Goal: Task Accomplishment & Management: Use online tool/utility

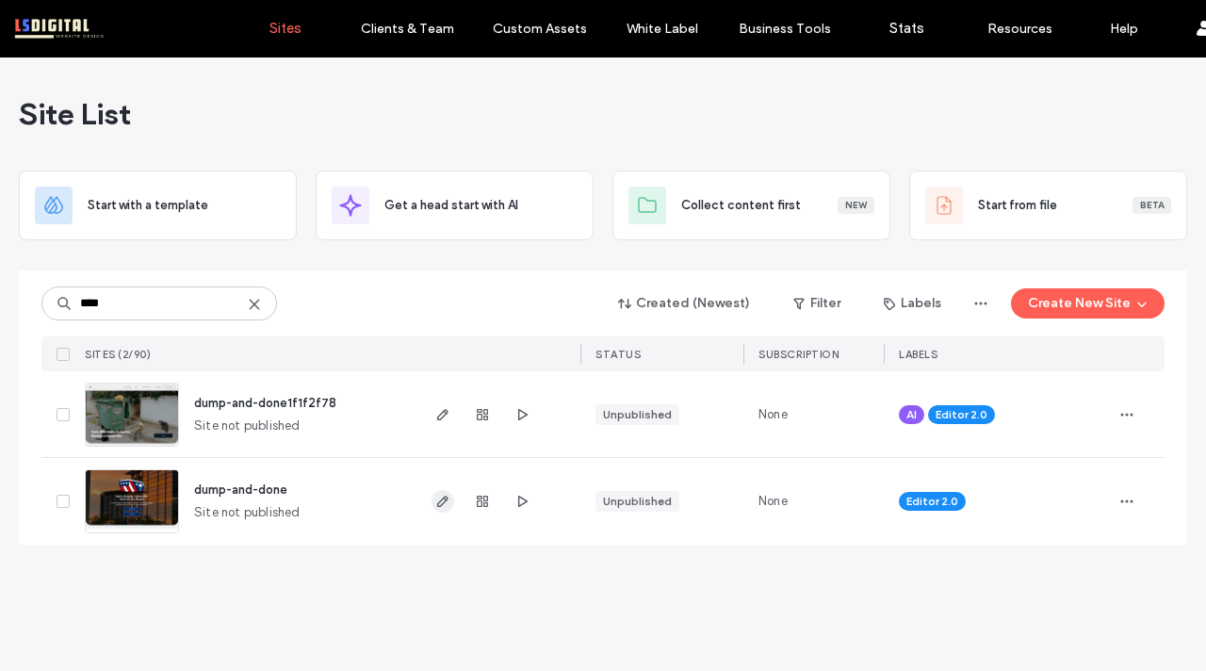
type input "****"
click at [435, 497] on icon "button" at bounding box center [442, 501] width 15 height 15
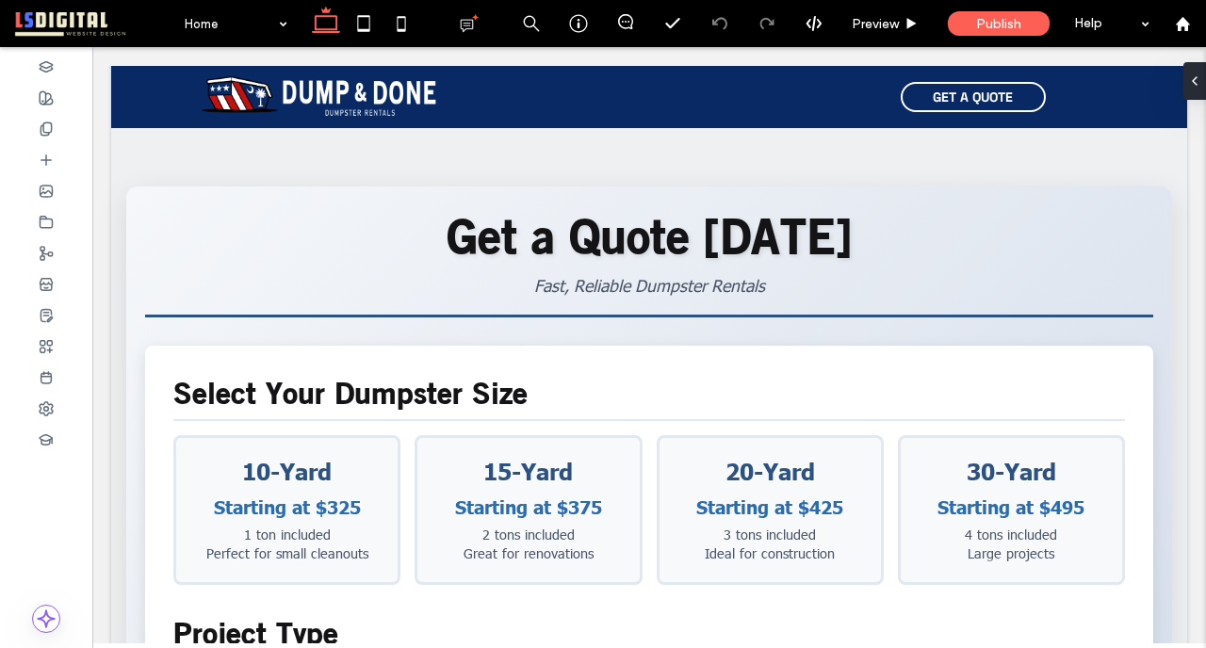
scroll to position [4336, 0]
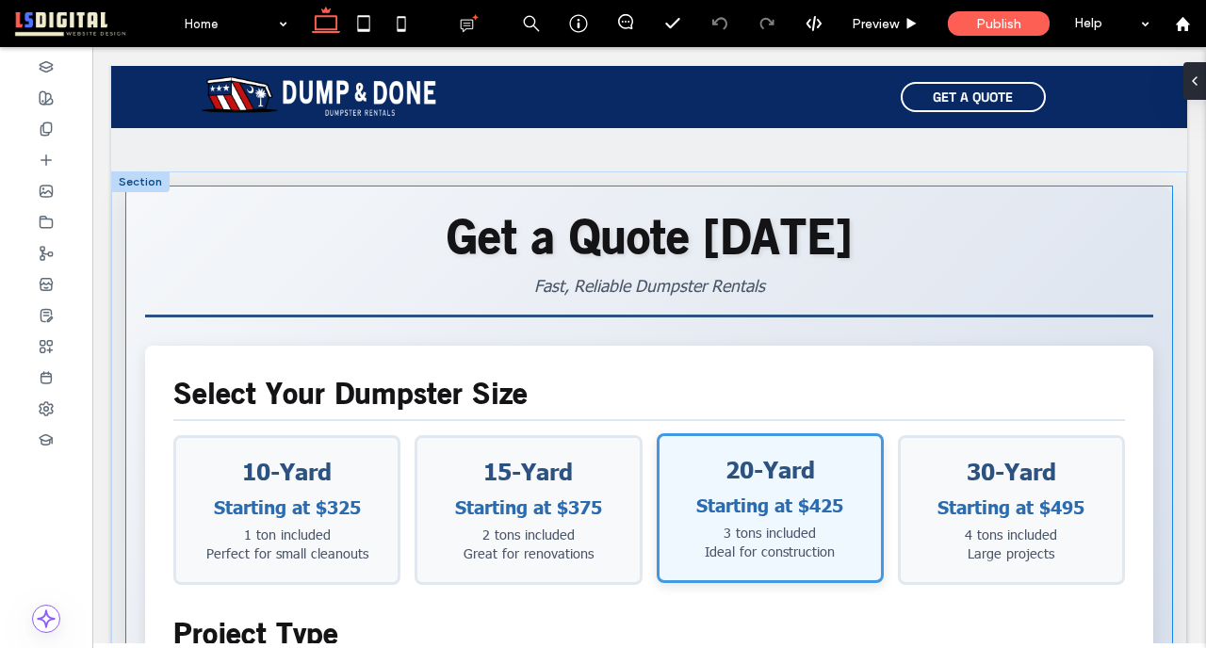
click at [699, 493] on div "Starting at $425" at bounding box center [770, 505] width 184 height 24
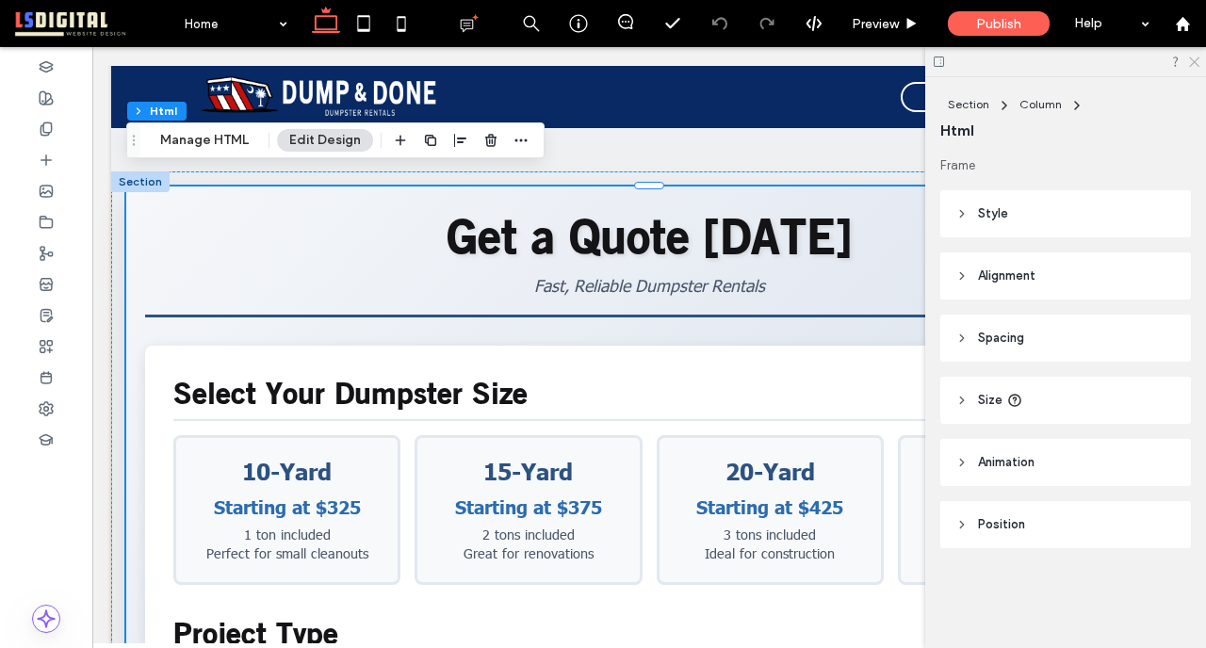
click at [1195, 62] on icon at bounding box center [1193, 61] width 12 height 12
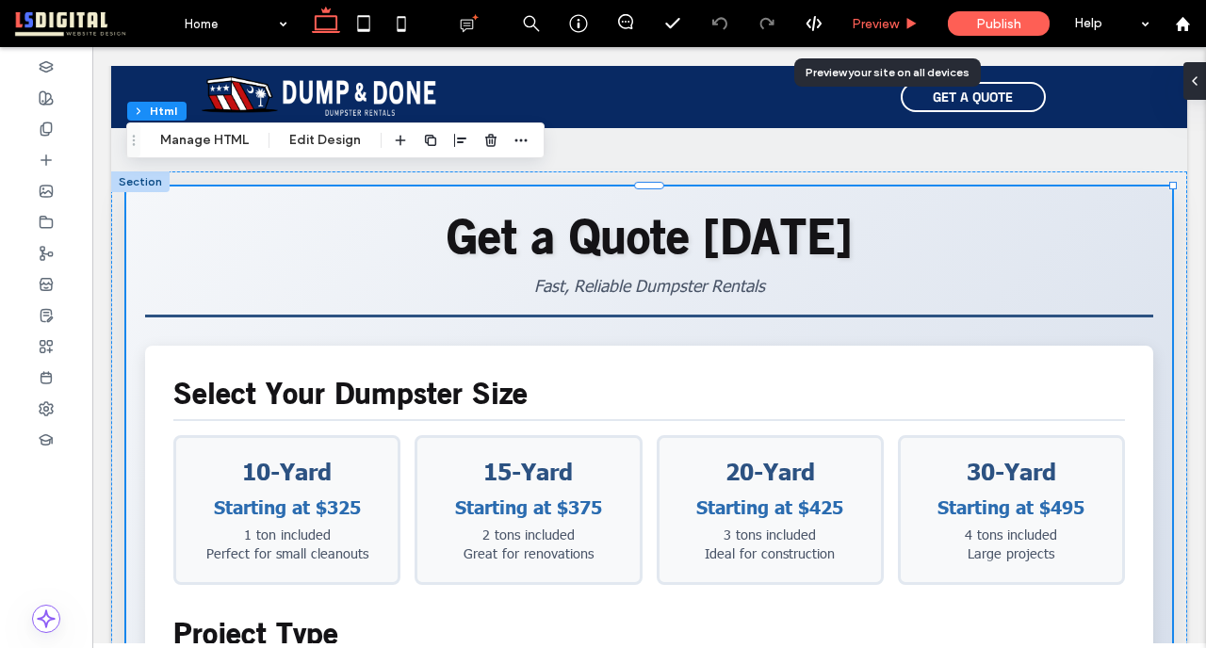
click at [893, 19] on span "Preview" at bounding box center [874, 24] width 47 height 16
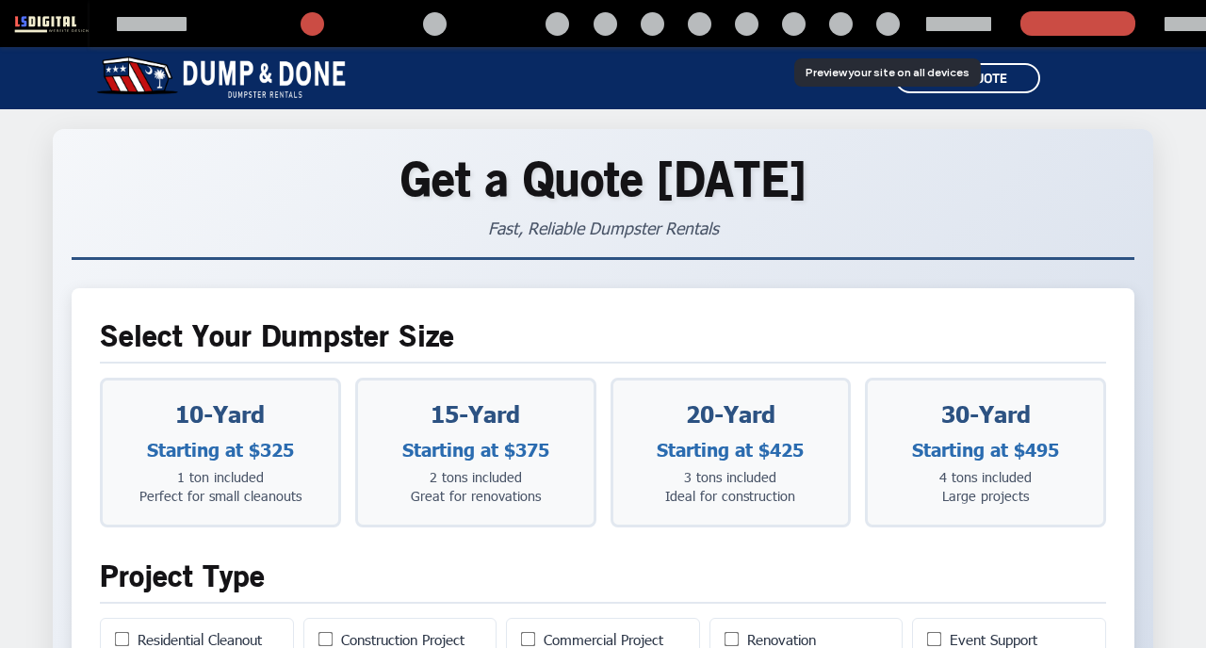
scroll to position [4324, 0]
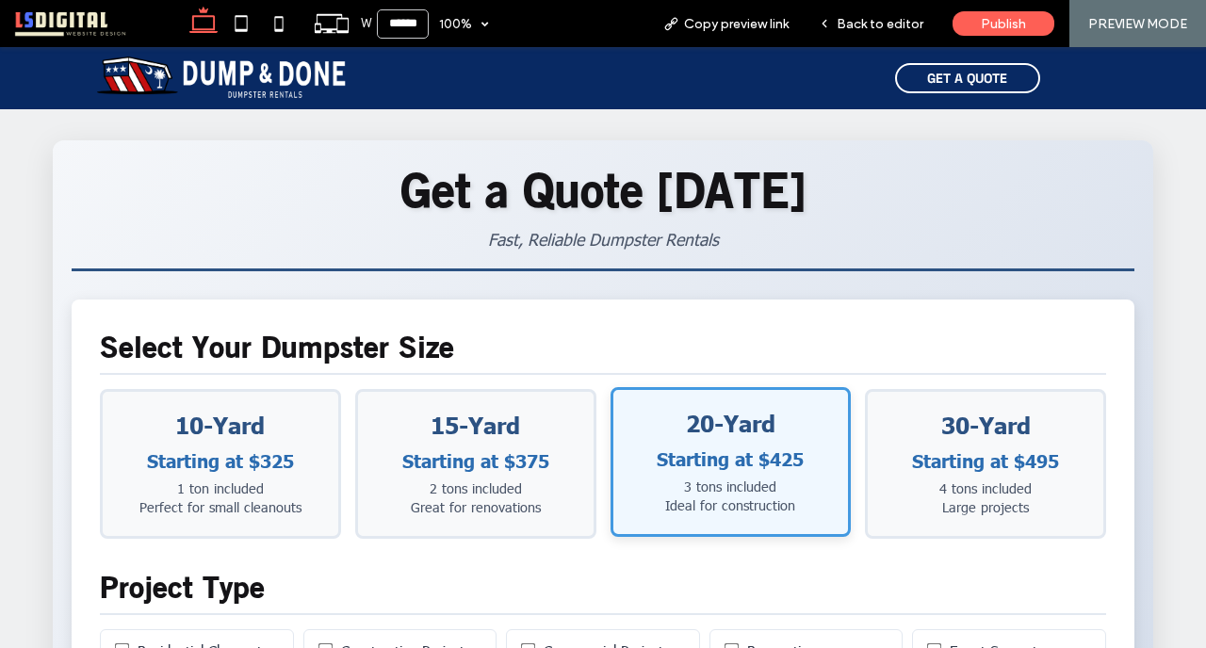
click at [663, 446] on div "Starting at $425" at bounding box center [731, 458] width 198 height 24
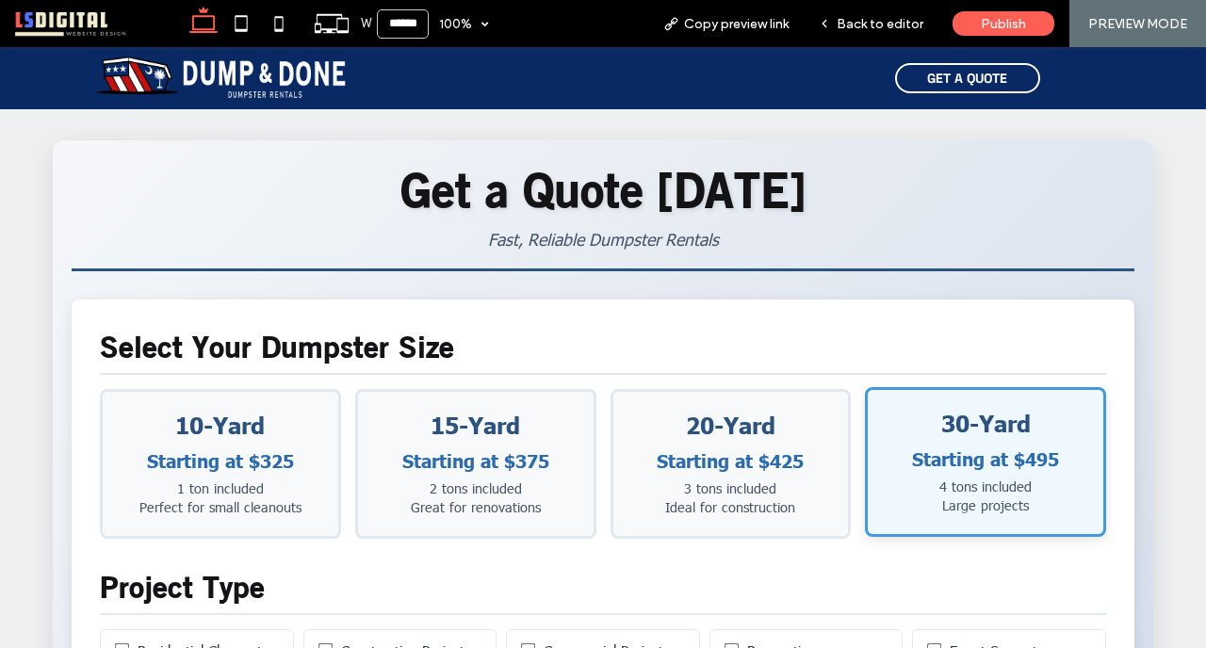
click at [990, 478] on div "4 tons included Large projects" at bounding box center [985, 497] width 198 height 38
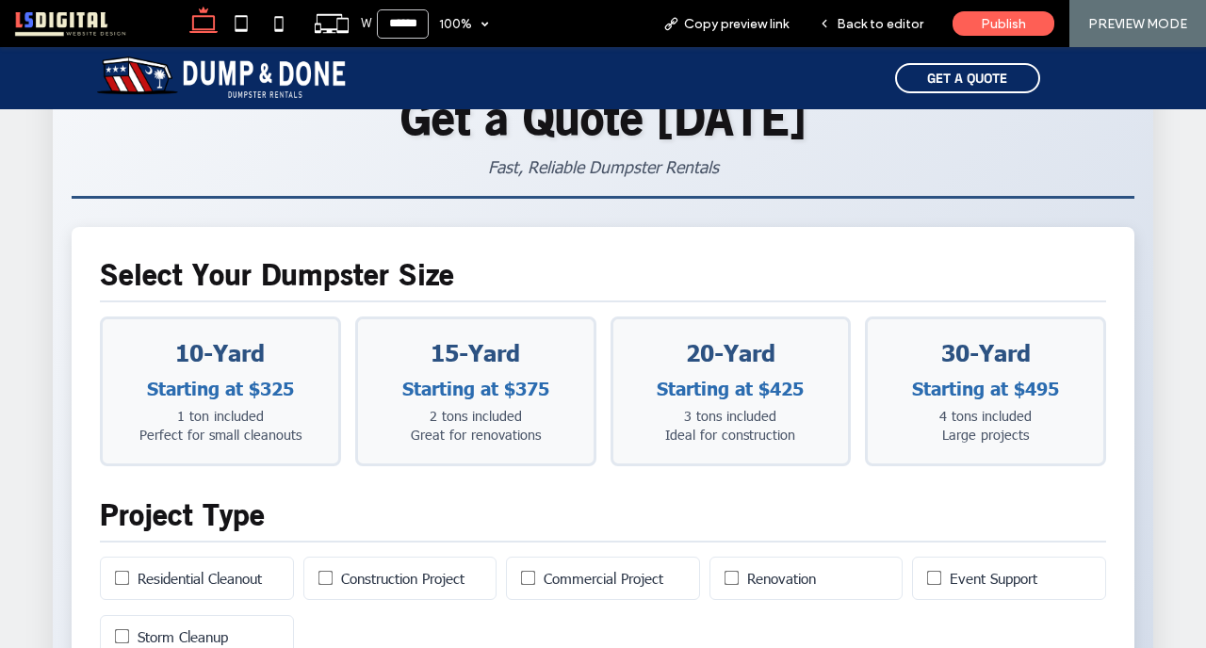
scroll to position [4395, 0]
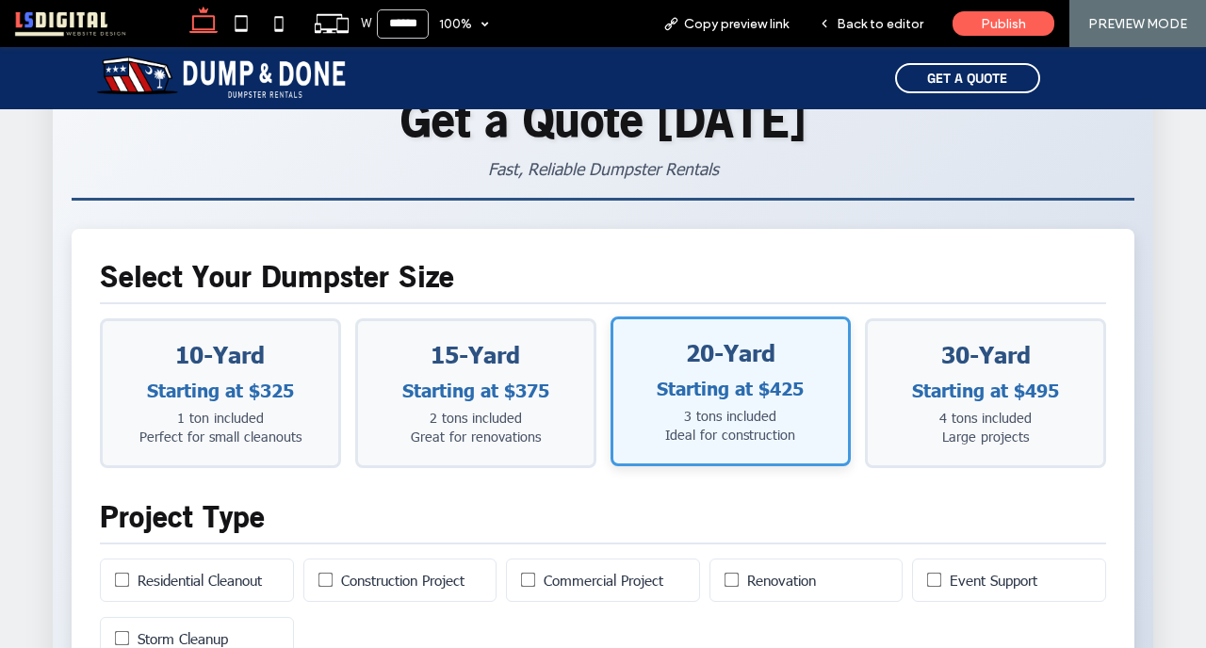
click at [786, 407] on div "3 tons included Ideal for construction" at bounding box center [731, 426] width 198 height 38
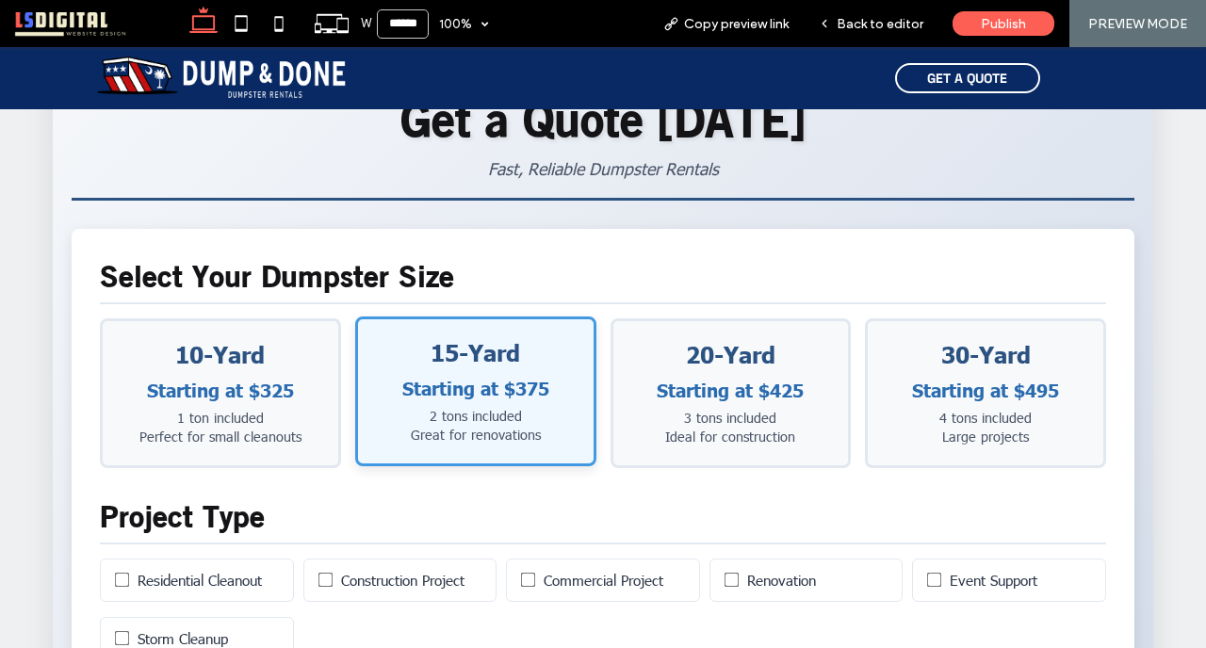
click at [560, 407] on div "2 tons included Great for renovations" at bounding box center [476, 426] width 198 height 38
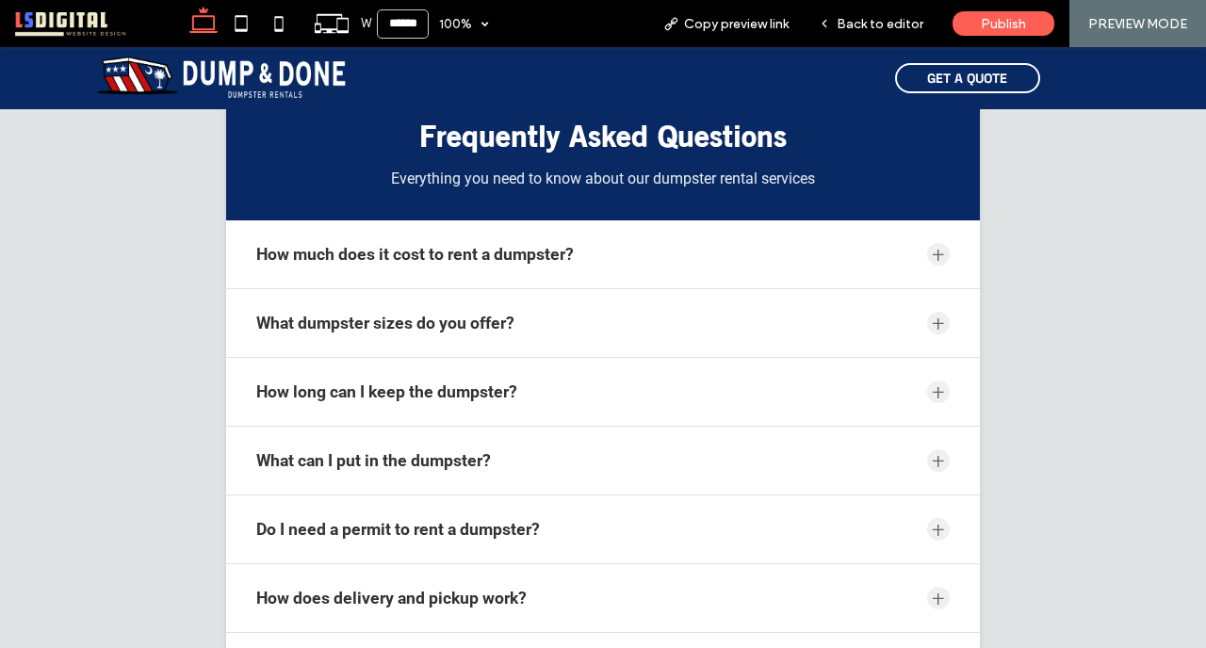
scroll to position [7159, 0]
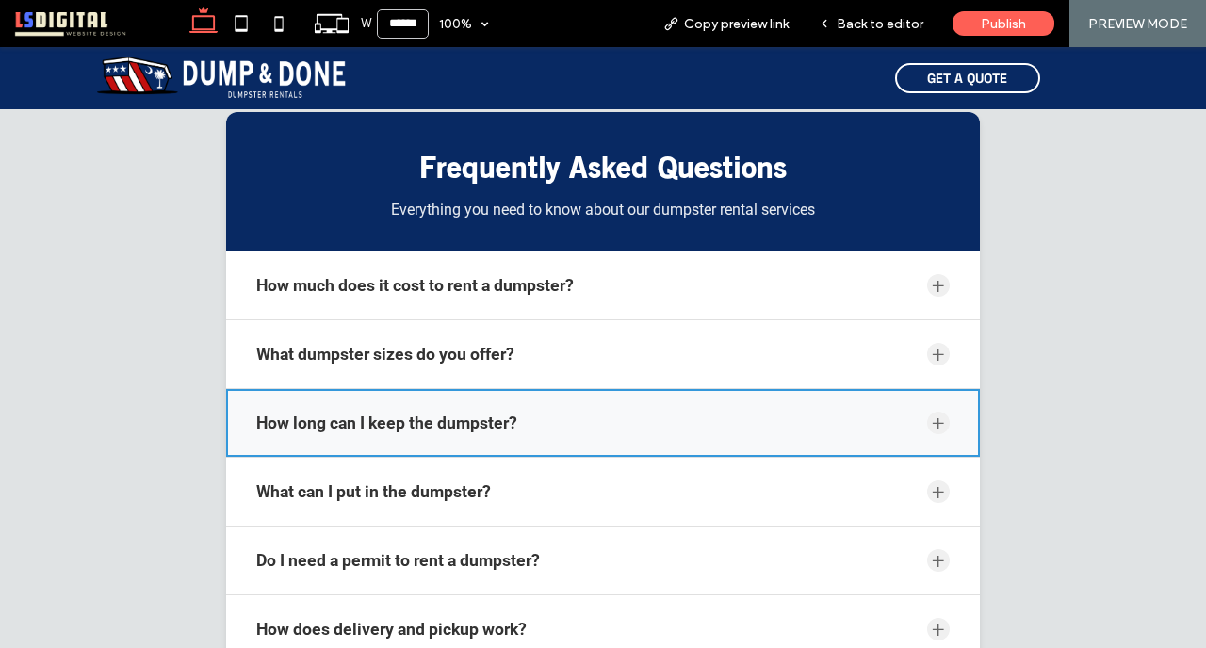
click at [560, 413] on span "How long can I keep the dumpster?" at bounding box center [584, 422] width 656 height 19
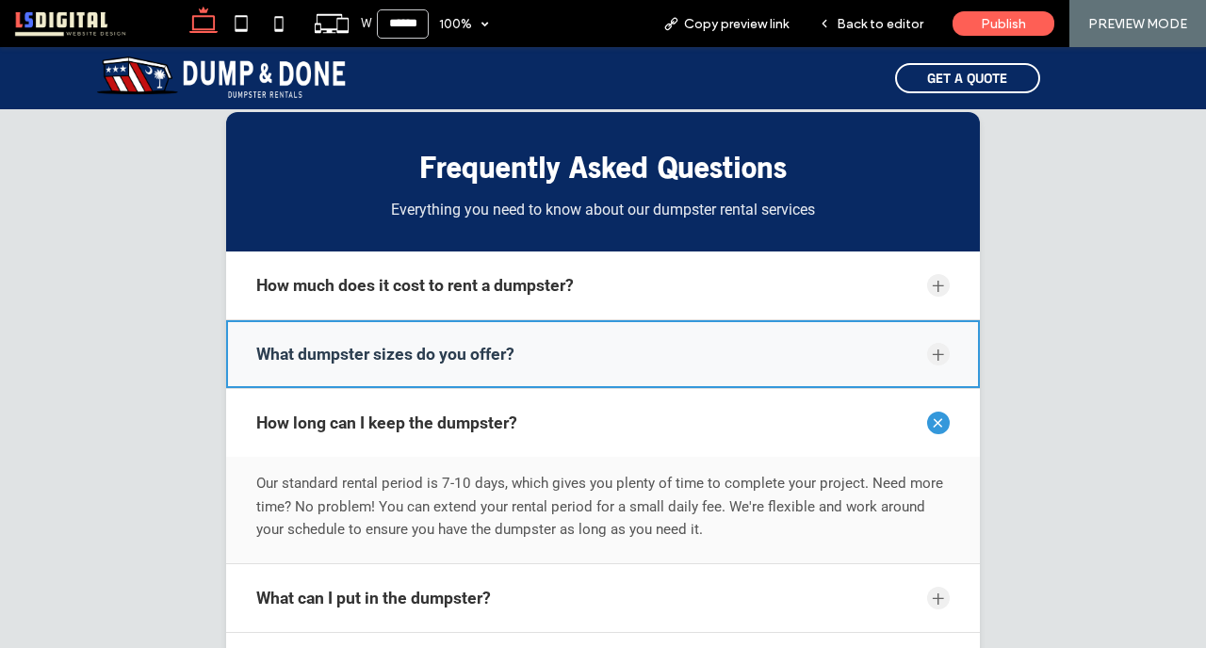
click at [562, 345] on span "What dumpster sizes do you offer?" at bounding box center [584, 354] width 656 height 19
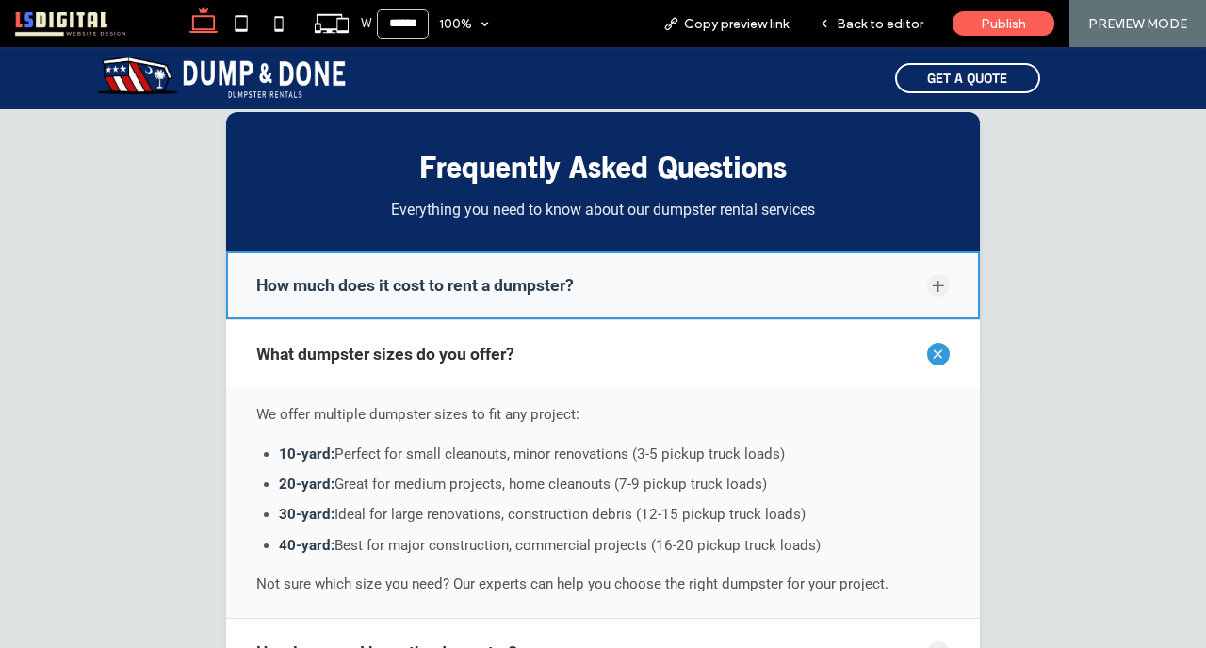
click at [565, 251] on button "How much does it cost to rent a dumpster? +" at bounding box center [603, 285] width 754 height 68
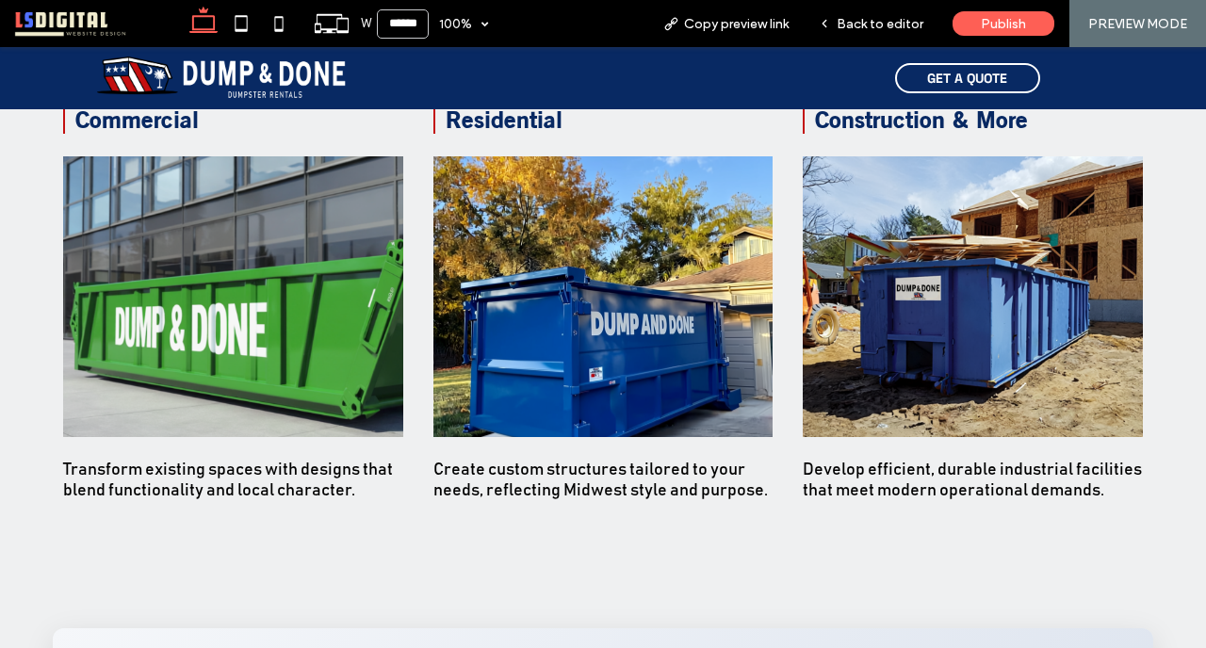
scroll to position [3835, 0]
